Goal: Find specific page/section: Find specific page/section

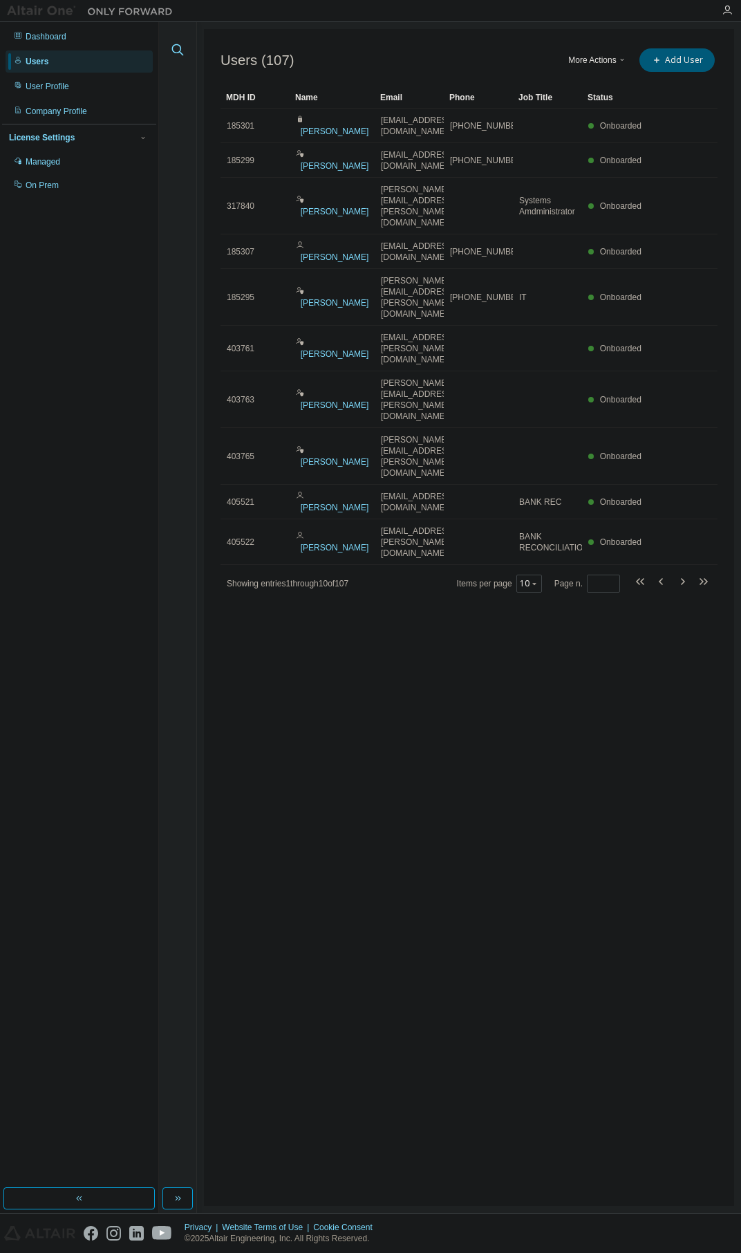
click at [181, 48] on icon "button" at bounding box center [178, 50] width 12 height 12
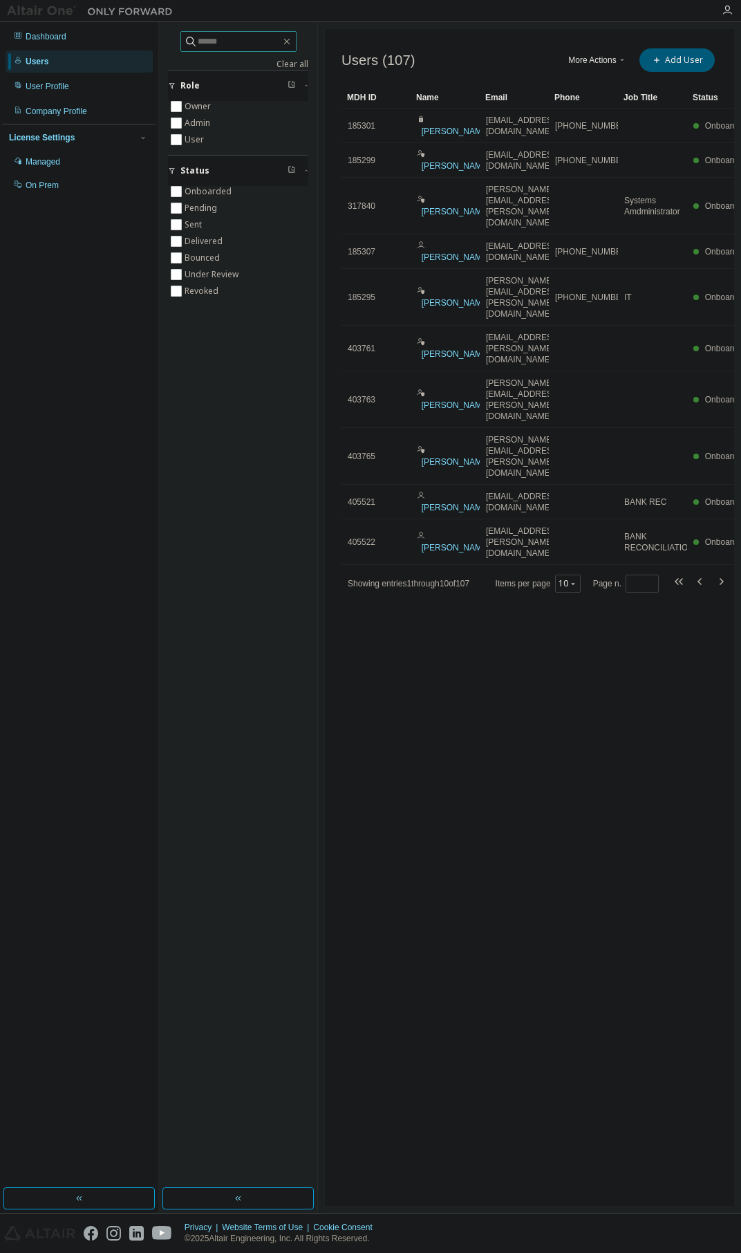
click at [213, 46] on input "text" at bounding box center [239, 42] width 83 height 14
type input "******"
